Goal: Submit feedback/report problem: Submit feedback/report problem

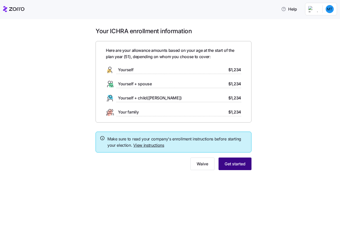
click at [235, 166] on span "Get started" at bounding box center [234, 163] width 21 height 6
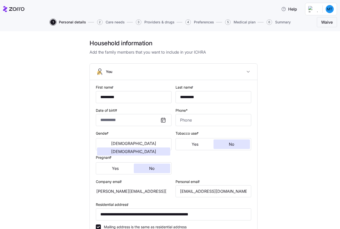
type input "**********"
type input "(917) 231-4555"
type input "US citizen"
type input "Married"
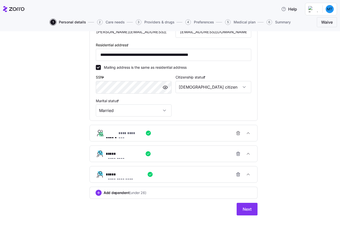
scroll to position [164, 0]
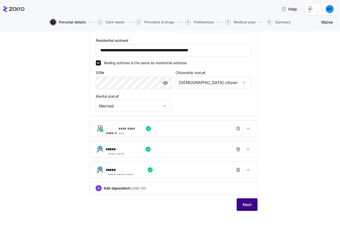
click at [246, 204] on span "Next" at bounding box center [246, 204] width 9 height 6
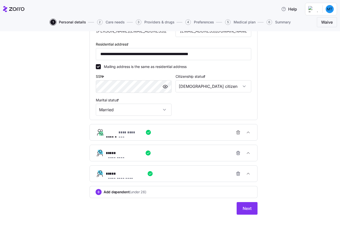
scroll to position [164, 0]
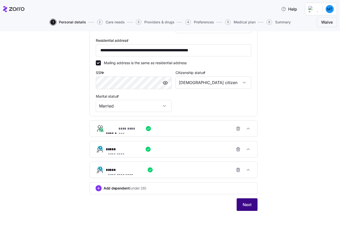
click at [247, 202] on span "Next" at bounding box center [246, 204] width 9 height 6
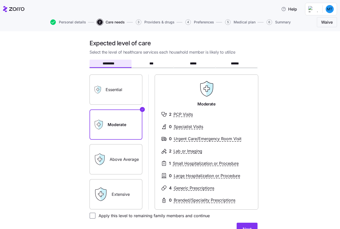
scroll to position [25, 0]
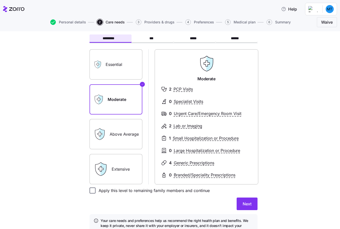
click at [93, 190] on input "Apply this level to remaining family members and continue" at bounding box center [92, 190] width 6 height 6
checkbox input "true"
click at [243, 204] on span "Next" at bounding box center [246, 203] width 9 height 6
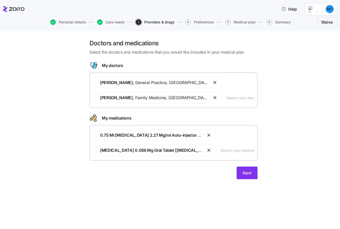
click at [212, 100] on div "Francis Ostrea , General Practice , Newark, DE Glenda Albizu , Family Medicine …" at bounding box center [173, 90] width 161 height 32
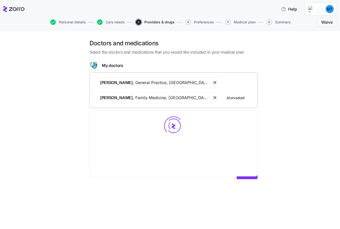
type input "Atorvastatin"
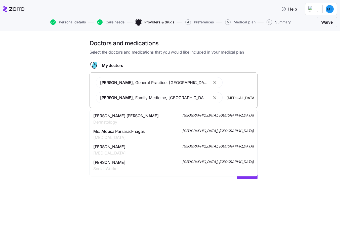
drag, startPoint x: 227, startPoint y: 99, endPoint x: 202, endPoint y: 99, distance: 24.9
click at [226, 99] on input "Atorvastatin" at bounding box center [240, 98] width 28 height 6
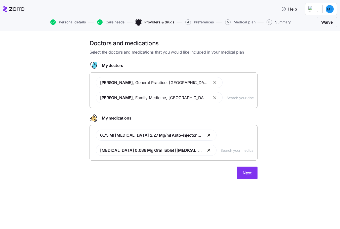
click at [235, 149] on input "text" at bounding box center [237, 150] width 34 height 6
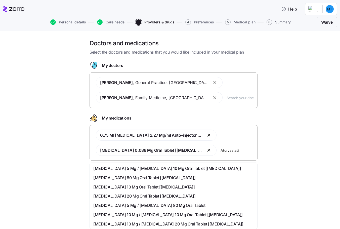
type input "Atorvastatin"
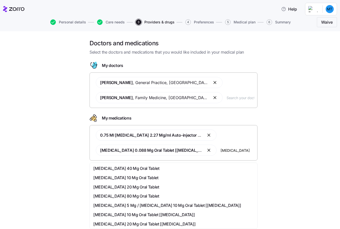
click at [142, 167] on span "Atorvastatin 40 Mg Oral Tablet" at bounding box center [126, 168] width 66 height 6
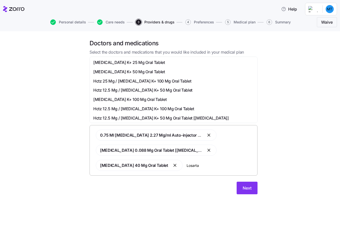
type input "Losartan"
click at [143, 63] on span "Losartan K+ 25 Mg Oral Tablet" at bounding box center [129, 62] width 72 height 6
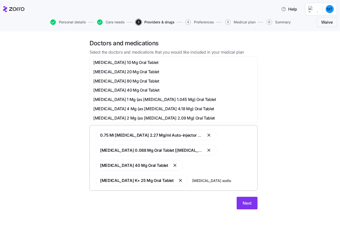
type input "Pravastatin sodium"
click at [124, 72] on span "Pravastatin Sodium 20 Mg Oral Tablet" at bounding box center [126, 72] width 66 height 6
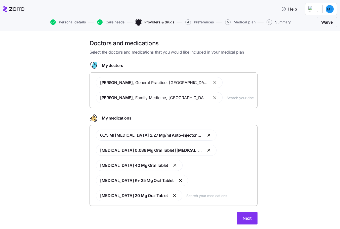
click at [226, 97] on input "text" at bounding box center [240, 98] width 28 height 6
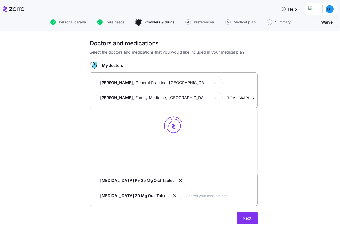
type input "Christiana hospital"
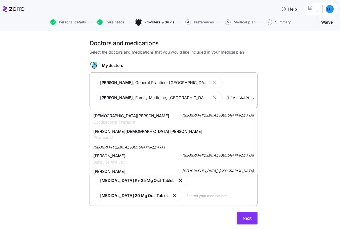
drag, startPoint x: 234, startPoint y: 98, endPoint x: 202, endPoint y: 97, distance: 31.9
click at [226, 97] on input "Christiana hospital" at bounding box center [240, 98] width 28 height 6
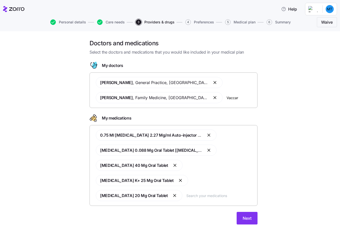
type input "Vaccaro"
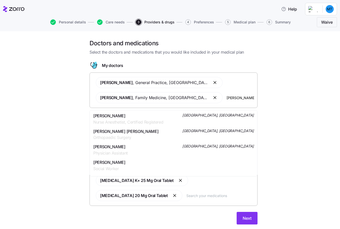
click at [135, 134] on span "Alexander Richard Vaccaro" at bounding box center [125, 131] width 65 height 6
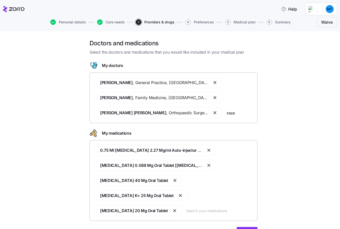
type input "zappo"
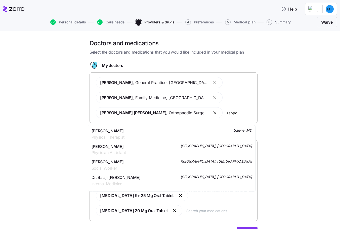
drag, startPoint x: 235, startPoint y: 115, endPoint x: 225, endPoint y: 114, distance: 10.6
click at [226, 114] on input "zappo" at bounding box center [240, 113] width 28 height 6
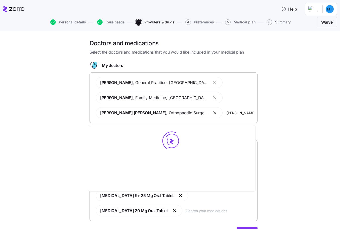
type input "Michelle Cooper"
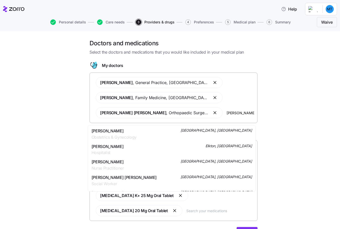
click at [111, 136] on span "Obstetrics & Gynecology" at bounding box center [113, 137] width 45 height 6
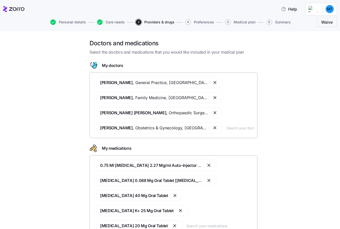
click at [63, 125] on div "Doctors and medications Select the doctors and medications that you would like …" at bounding box center [173, 149] width 318 height 221
click at [242, 129] on input "text" at bounding box center [240, 128] width 28 height 6
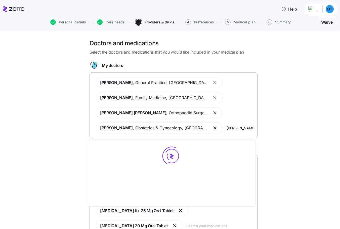
type input "Michael Rivlin"
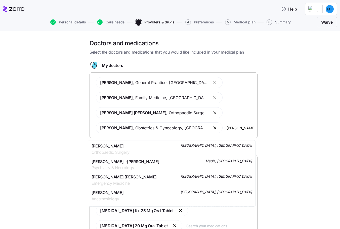
click at [120, 151] on span "Orthopaedic Surgery" at bounding box center [110, 152] width 38 height 6
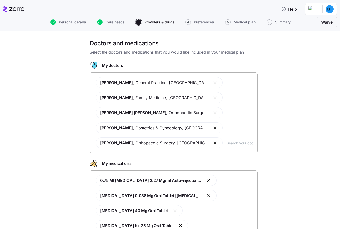
click at [231, 142] on input "text" at bounding box center [240, 143] width 28 height 6
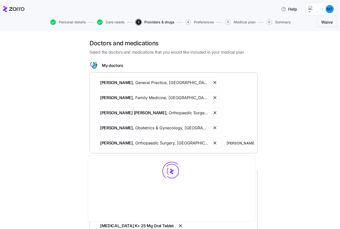
type input "Ashish Parikh"
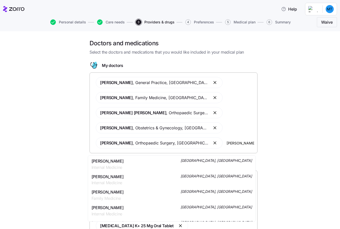
click at [111, 162] on span "Dr. Ashish B Parikh" at bounding box center [107, 161] width 32 height 6
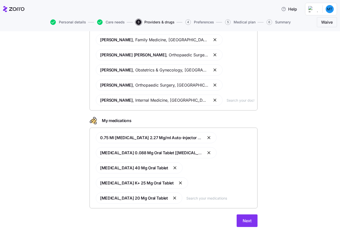
scroll to position [59, 0]
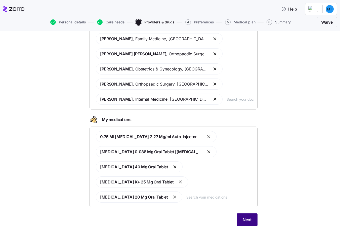
click at [244, 216] on span "Next" at bounding box center [246, 219] width 9 height 6
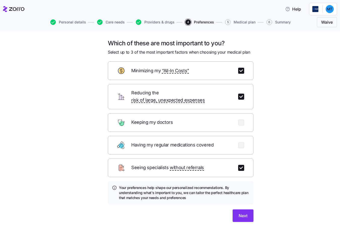
click at [182, 119] on div "Keeping my doctors" at bounding box center [180, 122] width 145 height 19
click at [194, 116] on div "Keeping my doctors" at bounding box center [180, 122] width 145 height 19
click at [238, 212] on span "Next" at bounding box center [242, 215] width 9 height 6
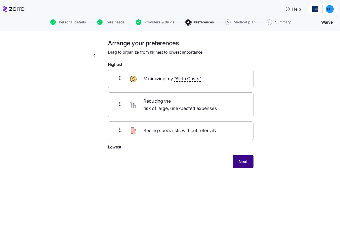
click at [237, 156] on button "Next" at bounding box center [242, 161] width 21 height 13
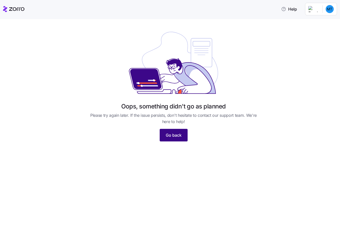
click at [176, 137] on span "Go back" at bounding box center [173, 135] width 16 height 6
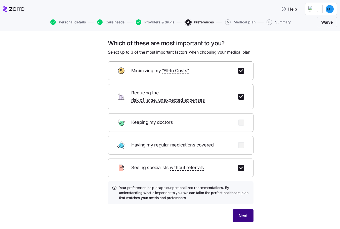
click at [238, 212] on span "Next" at bounding box center [242, 215] width 9 height 6
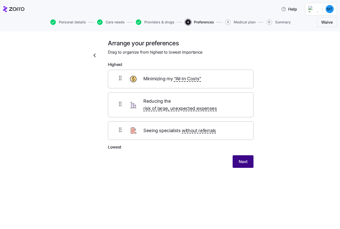
click at [244, 158] on span "Next" at bounding box center [242, 161] width 9 height 6
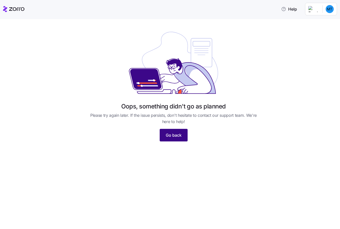
click at [179, 137] on span "Go back" at bounding box center [173, 135] width 16 height 6
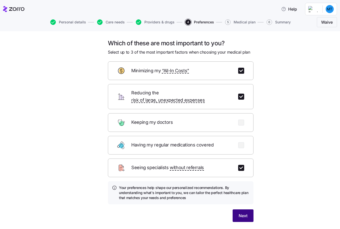
click at [234, 209] on button "Next" at bounding box center [242, 215] width 21 height 13
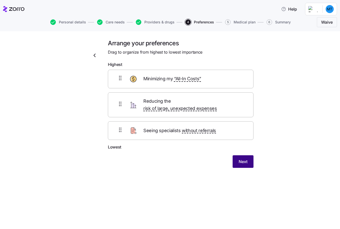
click at [244, 158] on span "Next" at bounding box center [242, 161] width 9 height 6
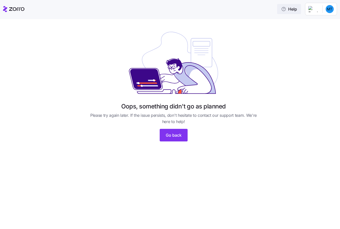
click at [286, 8] on icon "button" at bounding box center [283, 9] width 5 height 5
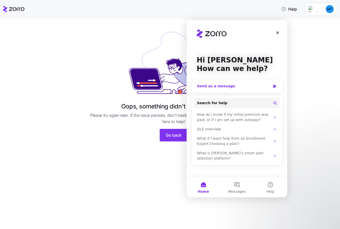
click at [212, 85] on div "Send us a message" at bounding box center [234, 85] width 74 height 5
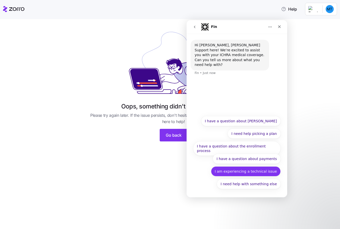
click at [237, 172] on button "I am experiencing a technical issue" at bounding box center [246, 171] width 70 height 10
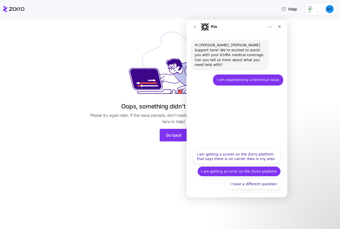
click at [227, 172] on button "I am getting an error on the Zorro platform" at bounding box center [238, 171] width 83 height 10
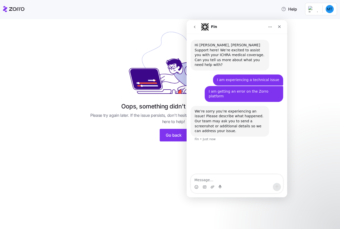
drag, startPoint x: 247, startPoint y: 26, endPoint x: 226, endPoint y: 28, distance: 21.3
click at [226, 28] on div "Fin" at bounding box center [233, 27] width 64 height 8
drag, startPoint x: 253, startPoint y: 25, endPoint x: 263, endPoint y: 24, distance: 10.3
click at [263, 24] on div "Fin" at bounding box center [233, 27] width 64 height 8
click at [207, 179] on textarea "Message…" at bounding box center [237, 178] width 92 height 9
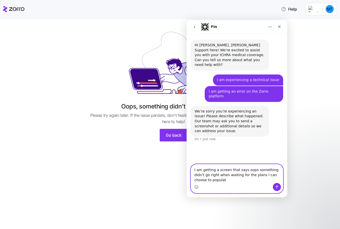
type textarea "I am getting a screen that says oops something didn't go right when waiting for…"
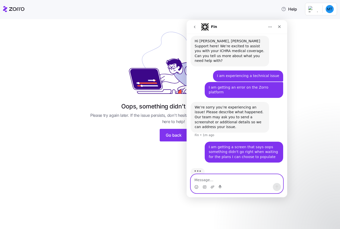
scroll to position [2, 0]
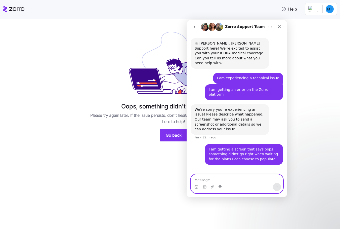
click at [201, 179] on textarea "Message…" at bounding box center [237, 178] width 92 height 9
click at [210, 176] on textarea "Message…" at bounding box center [237, 178] width 92 height 9
type textarea "hello?"
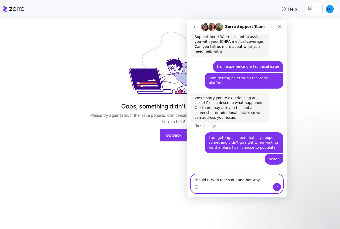
type textarea "should I try to reach out another way?"
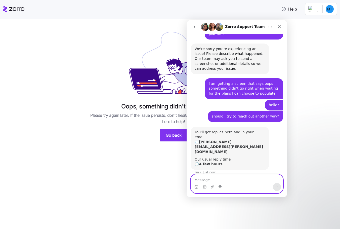
scroll to position [62, 0]
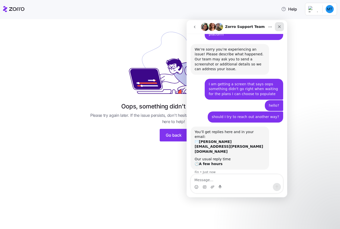
click at [280, 28] on icon "Close" at bounding box center [279, 27] width 4 height 4
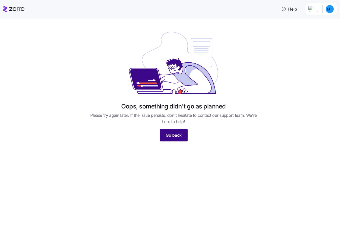
click at [170, 138] on button "Go back" at bounding box center [173, 135] width 28 height 13
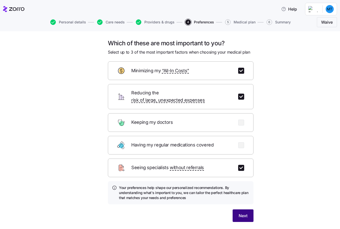
click at [238, 213] on button "Next" at bounding box center [242, 215] width 21 height 13
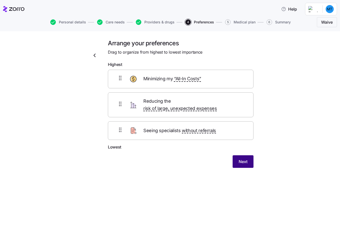
click at [243, 158] on span "Next" at bounding box center [242, 161] width 9 height 6
